Goal: Task Accomplishment & Management: Manage account settings

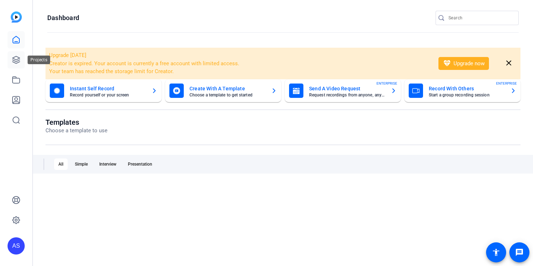
click at [12, 61] on icon at bounding box center [16, 60] width 9 height 9
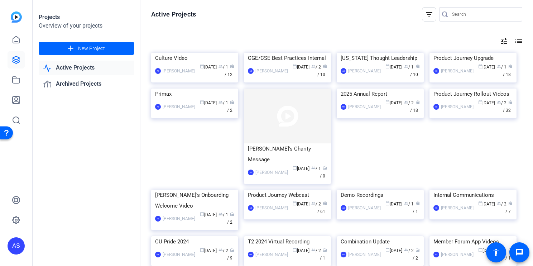
click at [15, 246] on div "AS" at bounding box center [16, 245] width 17 height 17
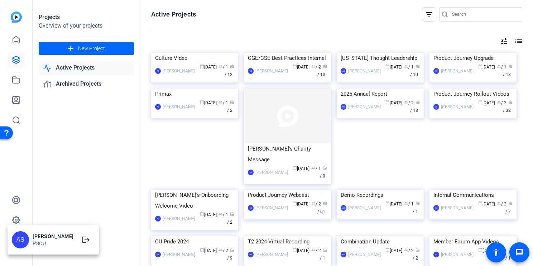
click at [29, 236] on div "AS [PERSON_NAME] PSCU logout" at bounding box center [53, 240] width 91 height 26
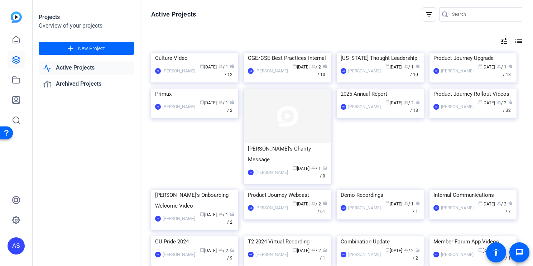
click at [18, 248] on div "AS" at bounding box center [16, 245] width 17 height 17
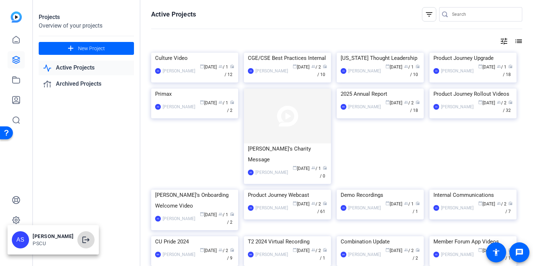
click at [82, 241] on mat-icon "logout" at bounding box center [86, 239] width 9 height 9
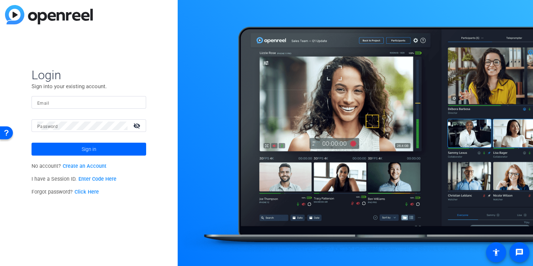
type input "[EMAIL_ADDRESS][DOMAIN_NAME]"
click at [84, 146] on span "Sign in" at bounding box center [89, 149] width 15 height 18
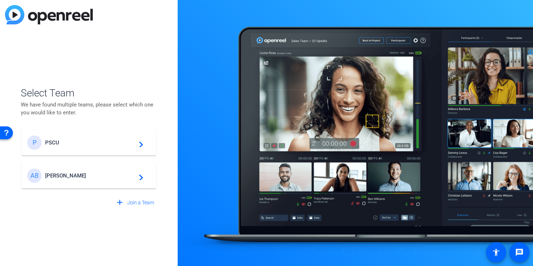
click at [84, 146] on div "P PSCU navigate_next" at bounding box center [88, 142] width 123 height 14
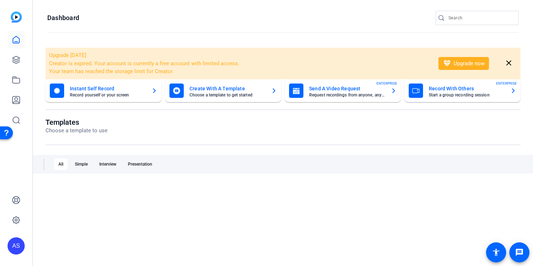
click at [13, 250] on div "AS" at bounding box center [16, 245] width 17 height 17
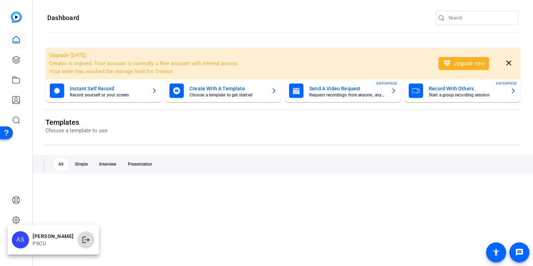
click at [82, 238] on mat-icon "logout" at bounding box center [86, 239] width 9 height 9
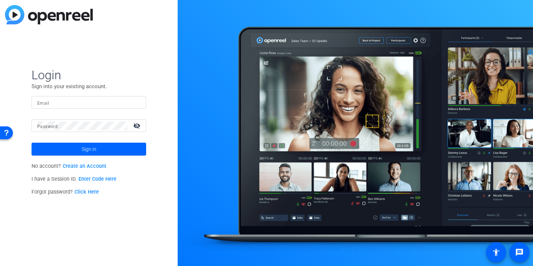
type input "[EMAIL_ADDRESS][DOMAIN_NAME]"
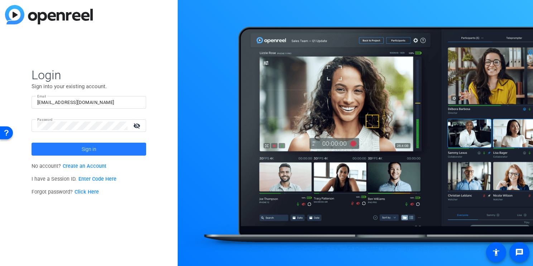
click at [99, 146] on span at bounding box center [89, 148] width 115 height 17
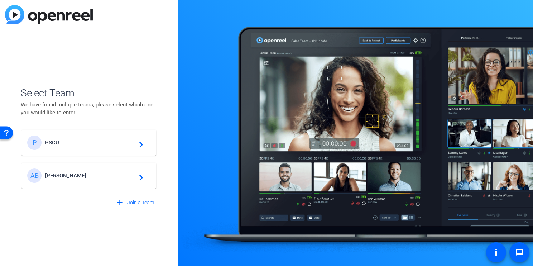
click at [99, 146] on div "P PSCU navigate_next" at bounding box center [88, 142] width 123 height 14
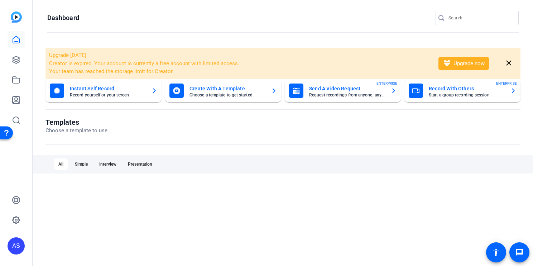
click at [16, 250] on div "AS" at bounding box center [16, 245] width 17 height 17
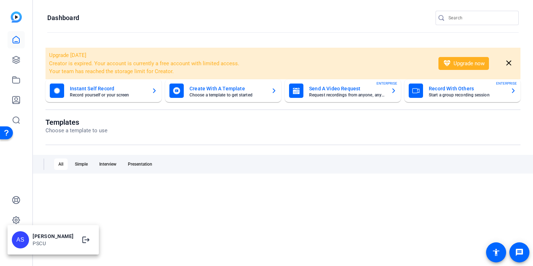
click at [17, 218] on div at bounding box center [266, 133] width 533 height 266
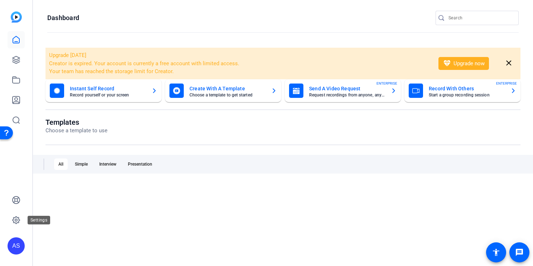
click at [17, 218] on icon at bounding box center [16, 220] width 9 height 9
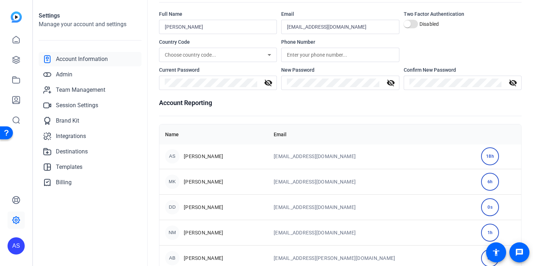
scroll to position [49, 0]
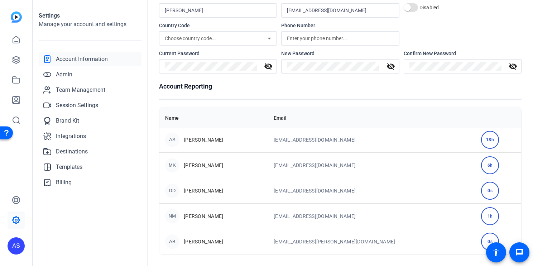
click at [343, 236] on td "[EMAIL_ADDRESS][PERSON_NAME][DOMAIN_NAME]" at bounding box center [371, 240] width 207 height 25
click at [343, 241] on td "[EMAIL_ADDRESS][PERSON_NAME][DOMAIN_NAME]" at bounding box center [371, 240] width 207 height 25
click at [171, 239] on div "AB" at bounding box center [172, 241] width 14 height 14
click at [87, 88] on span "Team Management" at bounding box center [80, 90] width 49 height 9
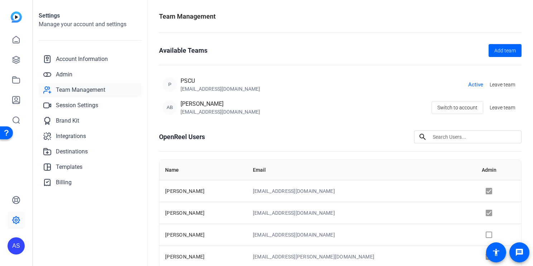
scroll to position [44, 0]
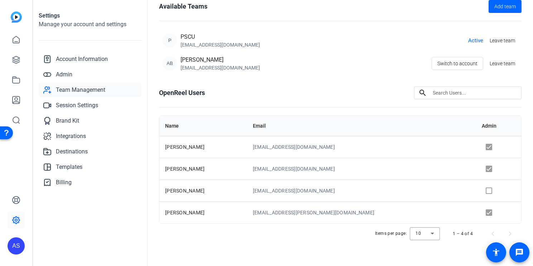
click at [305, 214] on td "[EMAIL_ADDRESS][PERSON_NAME][DOMAIN_NAME]" at bounding box center [361, 212] width 229 height 22
click at [168, 210] on span "[PERSON_NAME]" at bounding box center [184, 212] width 39 height 6
click at [197, 70] on div "[EMAIL_ADDRESS][DOMAIN_NAME]" at bounding box center [219, 67] width 79 height 7
click at [473, 41] on span "Active" at bounding box center [475, 41] width 15 height 8
click at [185, 67] on div "[EMAIL_ADDRESS][DOMAIN_NAME]" at bounding box center [219, 67] width 79 height 7
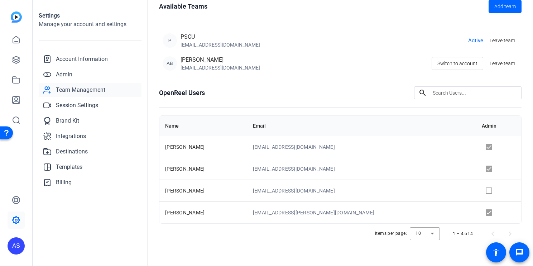
click at [171, 61] on div "AB" at bounding box center [170, 63] width 14 height 14
click at [304, 208] on td "[EMAIL_ADDRESS][PERSON_NAME][DOMAIN_NAME]" at bounding box center [361, 212] width 229 height 22
click at [469, 40] on span "Active" at bounding box center [475, 41] width 15 height 8
click at [67, 61] on span "Account Information" at bounding box center [82, 59] width 52 height 9
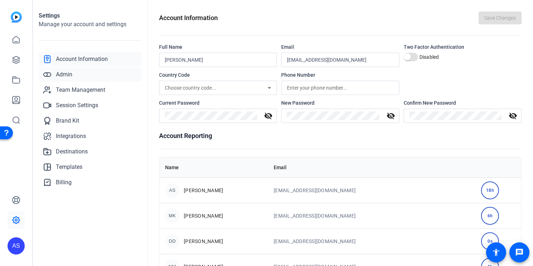
click at [58, 74] on span "Admin" at bounding box center [64, 74] width 16 height 9
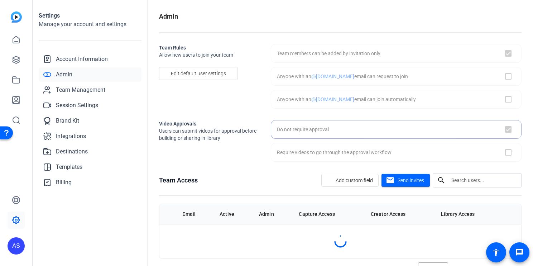
checkbox input "true"
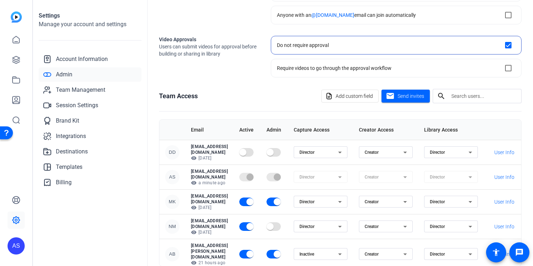
scroll to position [103, 0]
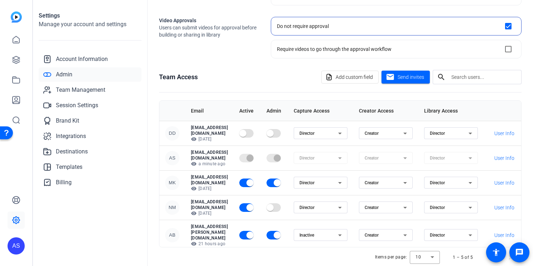
click at [338, 231] on div "Inactive" at bounding box center [318, 235] width 39 height 9
click at [365, 232] on mat-option "Director" at bounding box center [361, 233] width 54 height 11
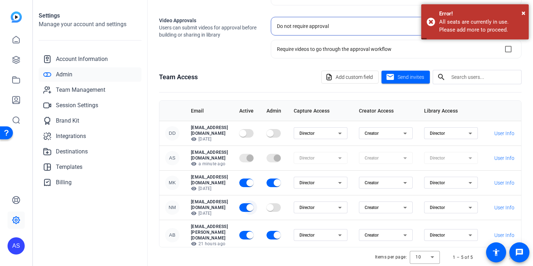
click at [254, 204] on span "button" at bounding box center [249, 207] width 7 height 7
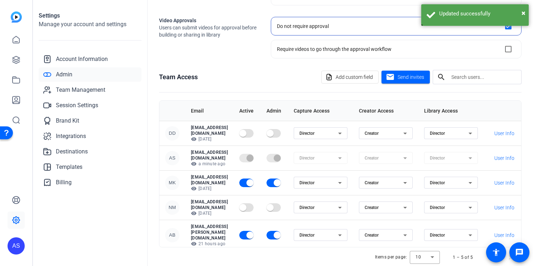
click at [324, 252] on div "Items per page: 10 1 – 5 of 5" at bounding box center [340, 257] width 362 height 20
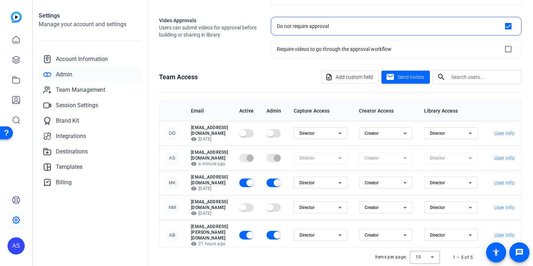
click at [228, 223] on p "[EMAIL_ADDRESS][PERSON_NAME][DOMAIN_NAME]" at bounding box center [209, 231] width 37 height 17
click at [397, 74] on span "Send invites" at bounding box center [410, 77] width 26 height 8
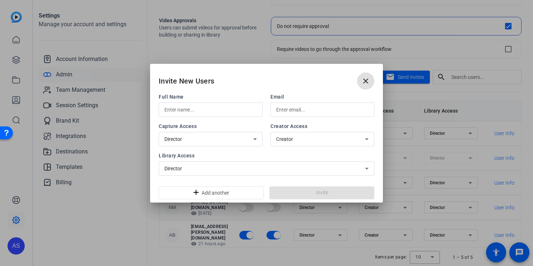
drag, startPoint x: 367, startPoint y: 81, endPoint x: 244, endPoint y: 112, distance: 126.9
click at [0, 0] on openreel-invite-users-dialog "Invite New Users close Full Name Email Capture Access Director Creator Access C…" at bounding box center [0, 0] width 0 height 0
click at [368, 81] on mat-icon "close" at bounding box center [365, 81] width 9 height 9
